Goal: Information Seeking & Learning: Learn about a topic

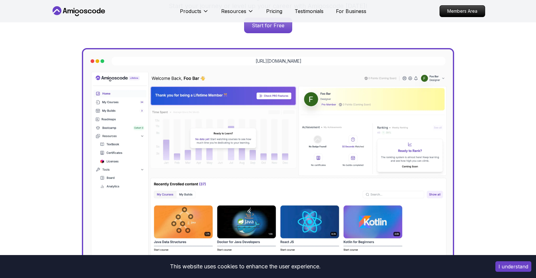
click at [503, 270] on button "I understand" at bounding box center [514, 266] width 36 height 11
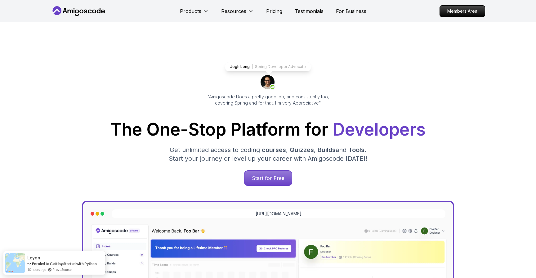
click at [272, 6] on div "Products Resources Pricing Testimonials For Business" at bounding box center [273, 11] width 187 height 12
click at [272, 10] on p "Pricing" at bounding box center [274, 10] width 16 height 7
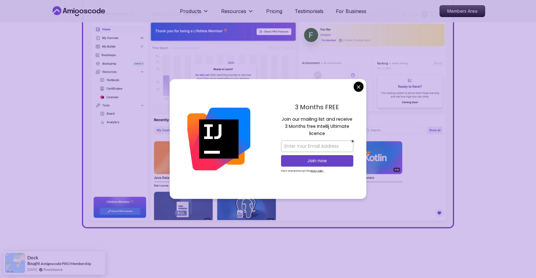
scroll to position [212, 0]
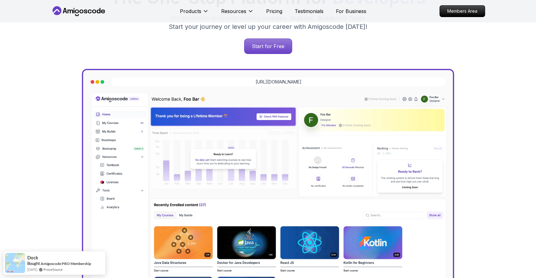
scroll to position [0, 0]
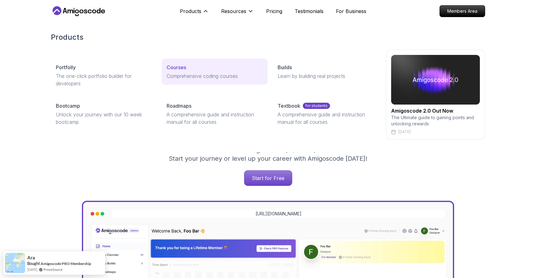
click at [184, 71] on link "Courses Comprehensive coding courses" at bounding box center [215, 72] width 106 height 26
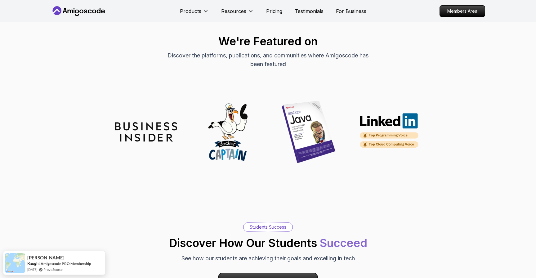
scroll to position [1813, 0]
click at [314, 140] on img at bounding box center [309, 132] width 62 height 62
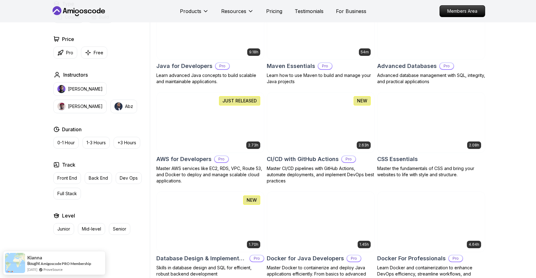
scroll to position [229, 0]
